Goal: Navigation & Orientation: Find specific page/section

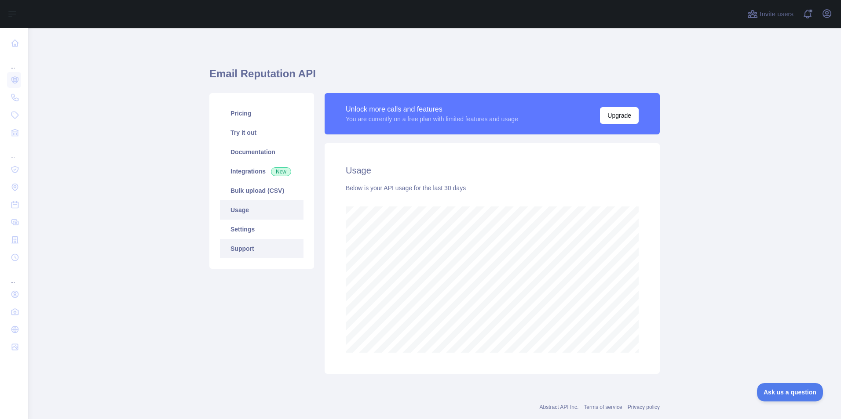
scroll to position [391, 806]
click at [241, 200] on link "Bulk upload (CSV)" at bounding box center [262, 190] width 84 height 19
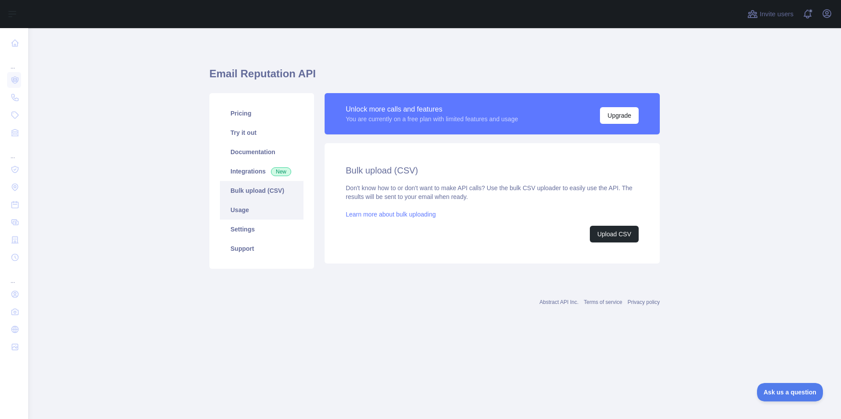
click at [251, 204] on link "Usage" at bounding box center [262, 209] width 84 height 19
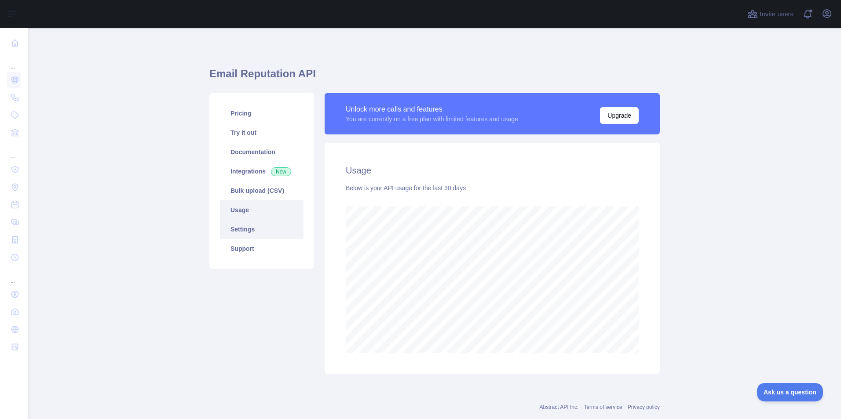
scroll to position [391, 806]
